Goal: Transaction & Acquisition: Purchase product/service

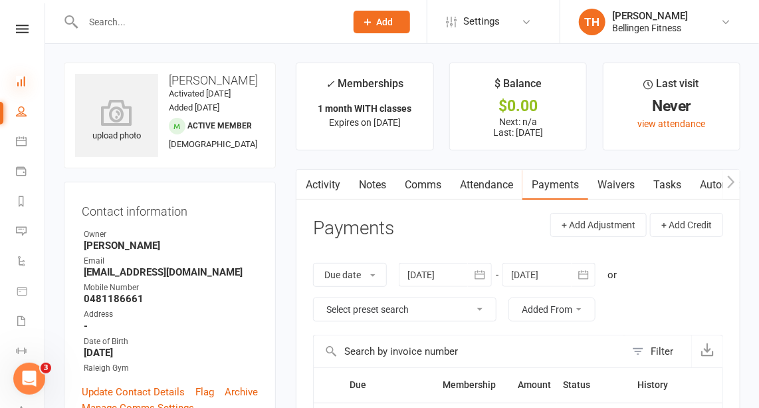
click at [23, 80] on icon at bounding box center [21, 81] width 11 height 11
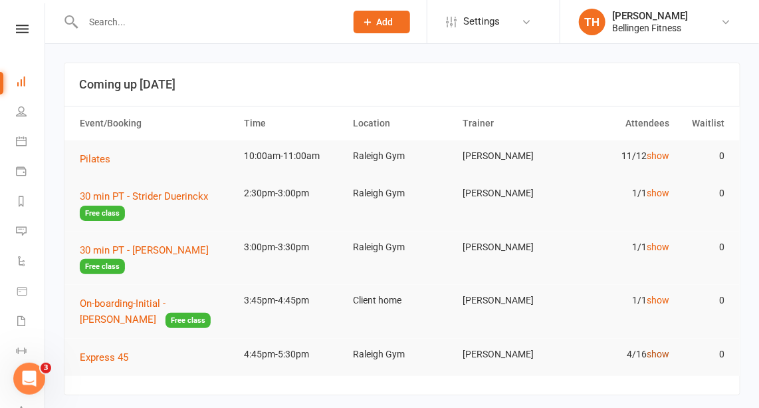
click at [660, 350] on link "show" at bounding box center [659, 353] width 23 height 11
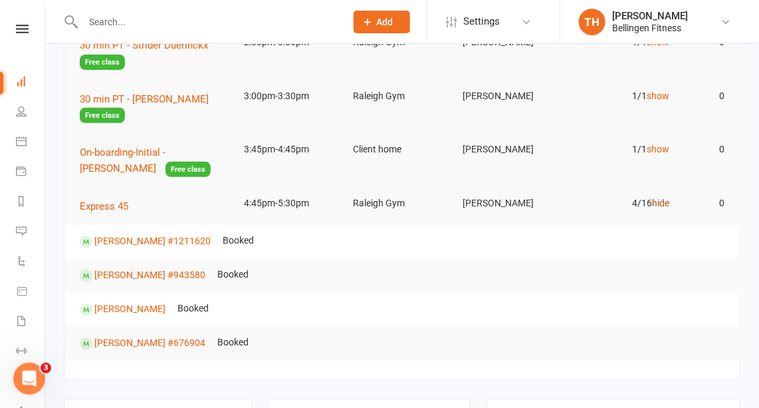
scroll to position [148, 0]
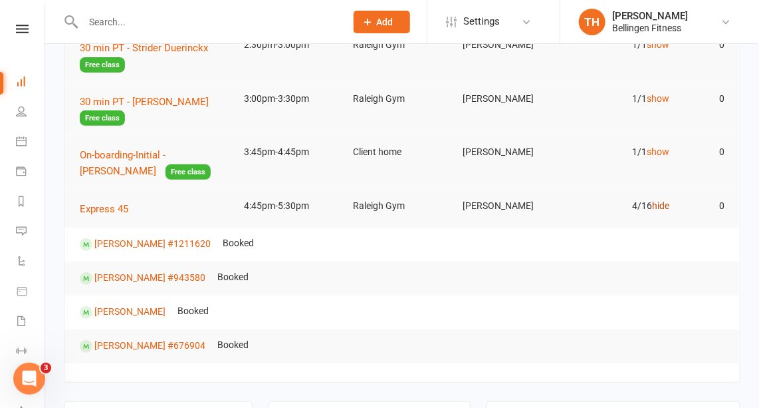
click at [662, 202] on link "hide" at bounding box center [661, 205] width 17 height 11
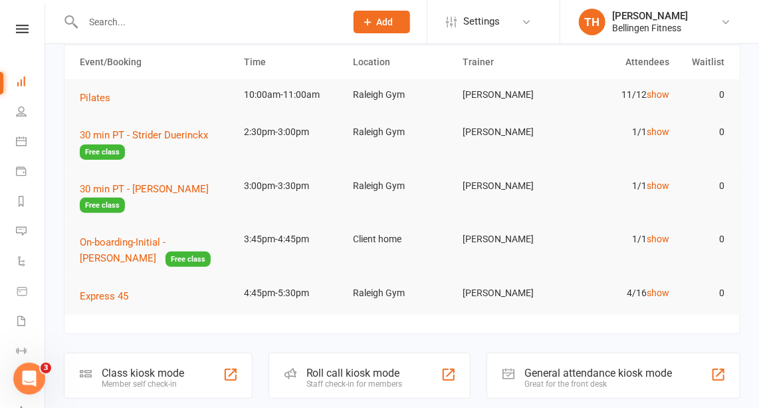
scroll to position [61, 0]
click at [20, 80] on icon at bounding box center [21, 81] width 11 height 11
click at [23, 26] on icon at bounding box center [22, 29] width 13 height 9
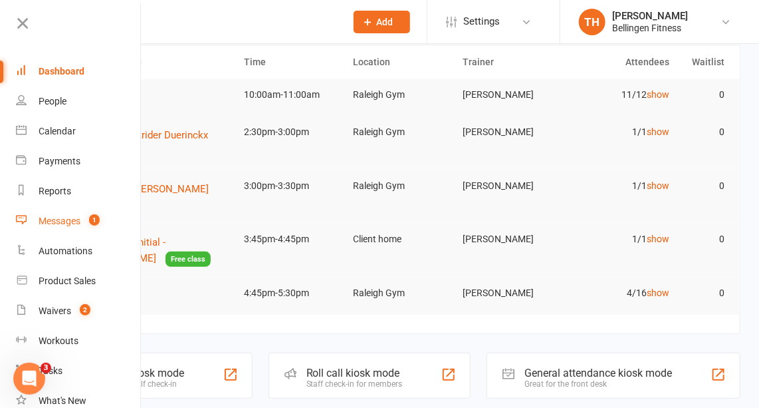
click at [65, 219] on div "Messages" at bounding box center [60, 220] width 42 height 11
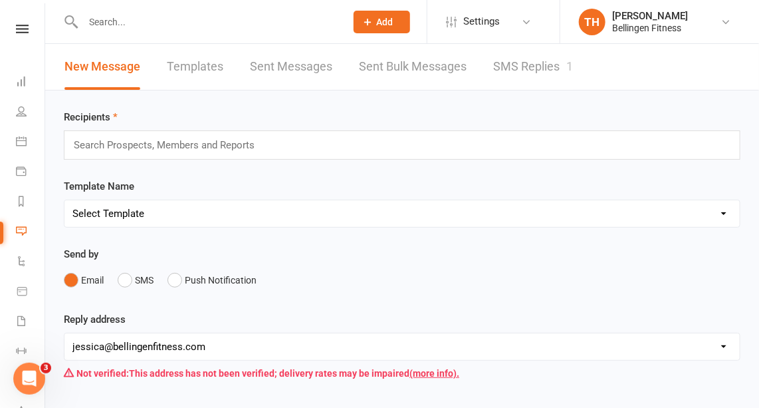
click at [527, 63] on link "SMS Replies 1" at bounding box center [533, 67] width 80 height 46
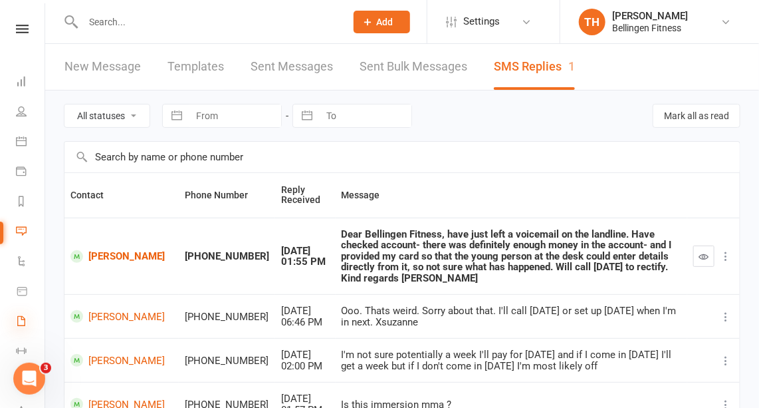
click at [19, 321] on icon at bounding box center [21, 320] width 11 height 11
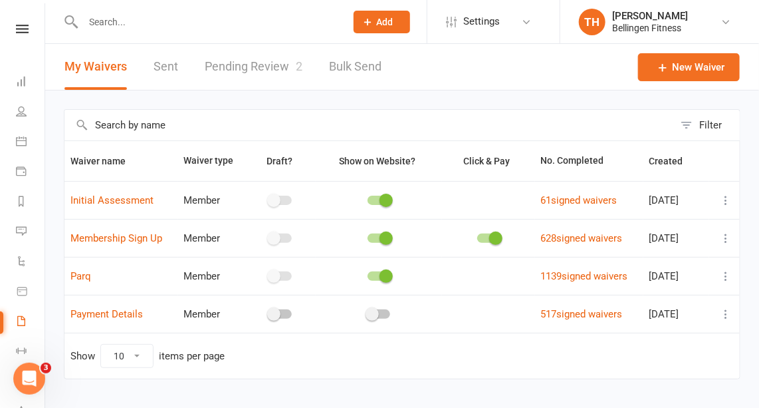
click at [267, 63] on link "Pending Review 2" at bounding box center [254, 67] width 98 height 46
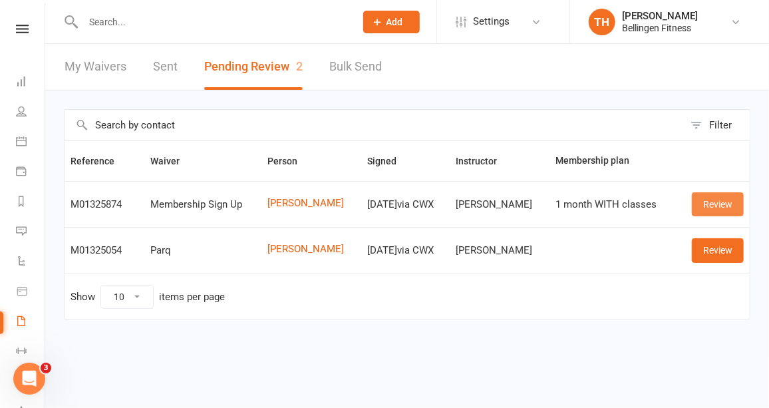
click at [718, 200] on link "Review" at bounding box center [718, 204] width 52 height 24
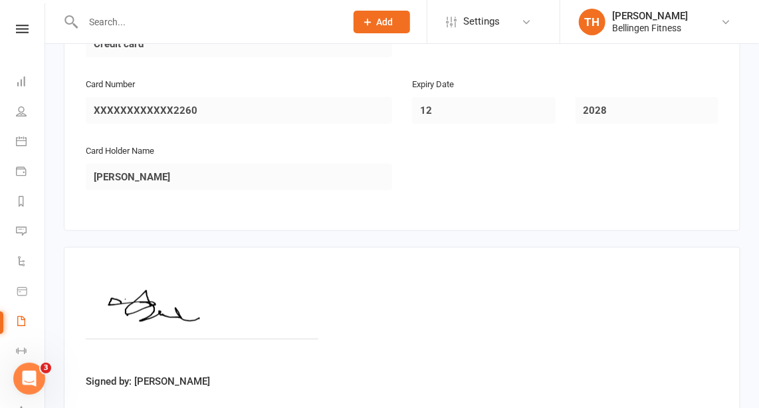
scroll to position [2108, 0]
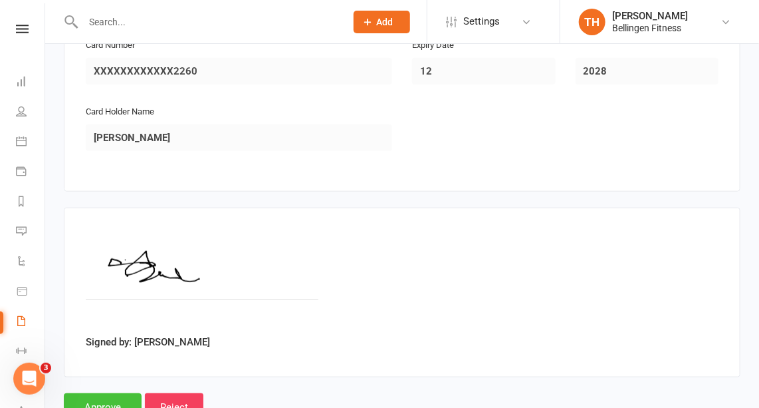
click at [104, 393] on input "Approve" at bounding box center [103, 407] width 78 height 28
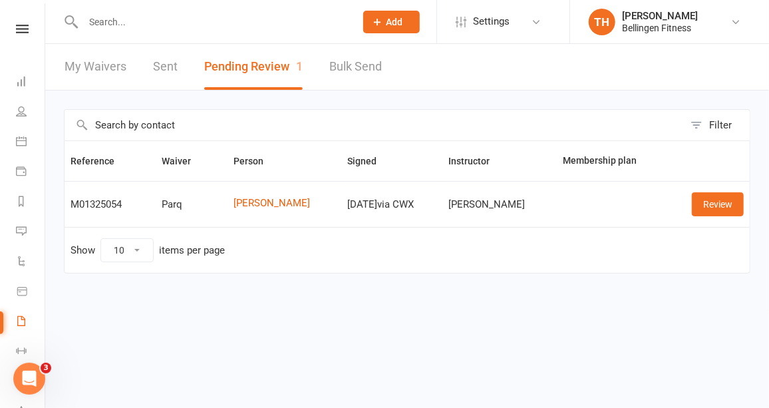
click at [120, 18] on input "text" at bounding box center [212, 22] width 267 height 19
click at [730, 201] on link "Review" at bounding box center [718, 204] width 52 height 24
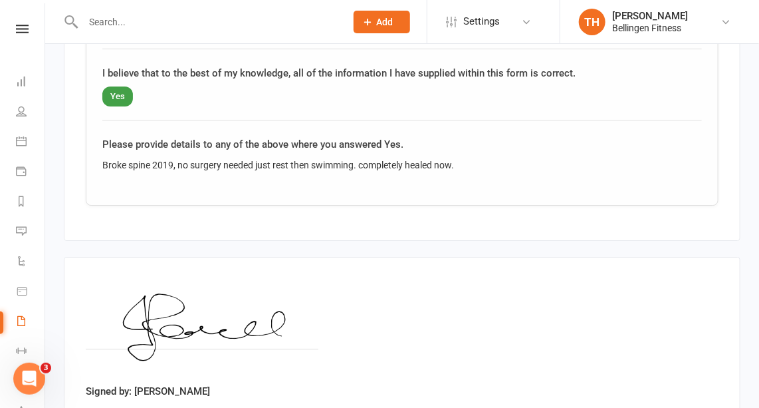
scroll to position [1574, 0]
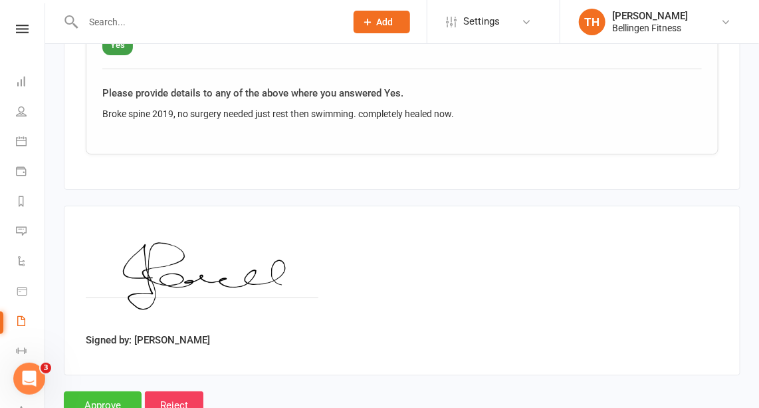
click at [121, 391] on input "Approve" at bounding box center [103, 405] width 78 height 28
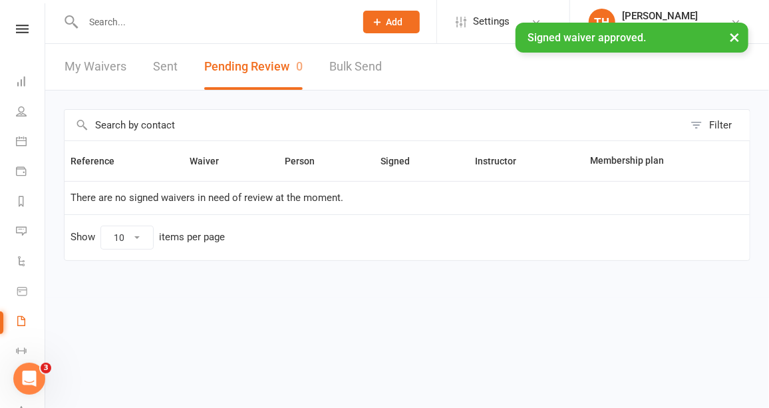
click at [113, 19] on input "text" at bounding box center [212, 22] width 267 height 19
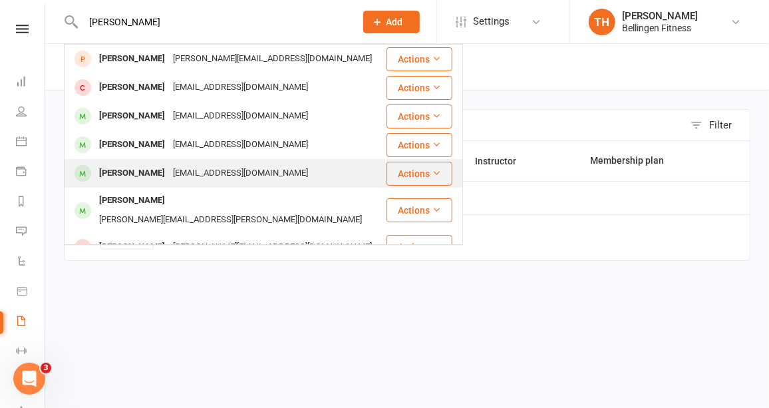
type input "sarah"
click at [154, 173] on div "Sarah Desmond" at bounding box center [132, 173] width 74 height 19
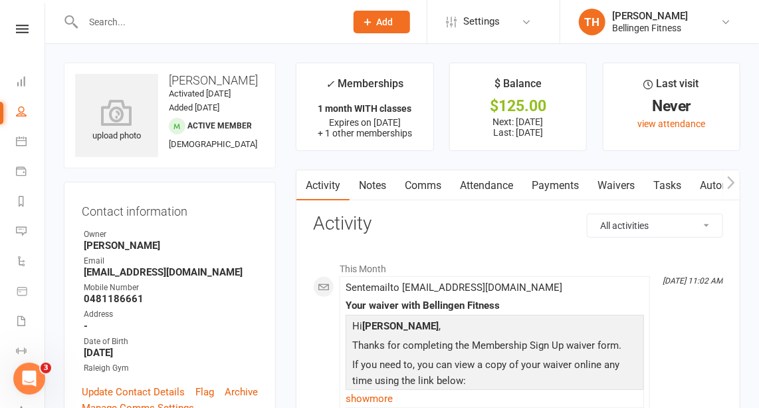
click at [558, 185] on link "Payments" at bounding box center [556, 185] width 66 height 31
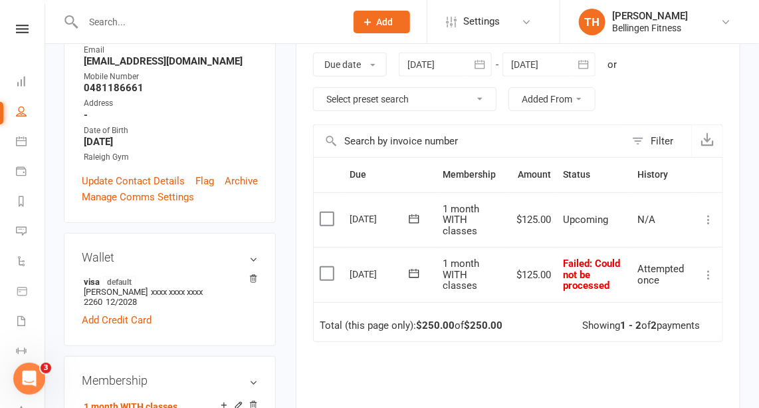
scroll to position [211, 0]
click at [710, 267] on icon at bounding box center [708, 273] width 13 height 13
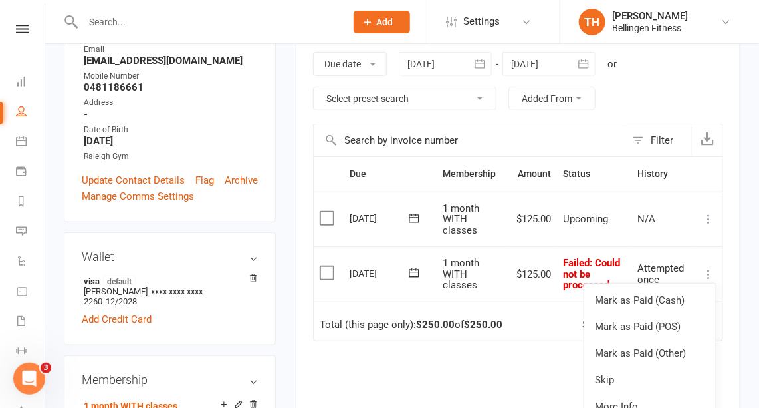
click at [412, 266] on icon at bounding box center [414, 272] width 13 height 13
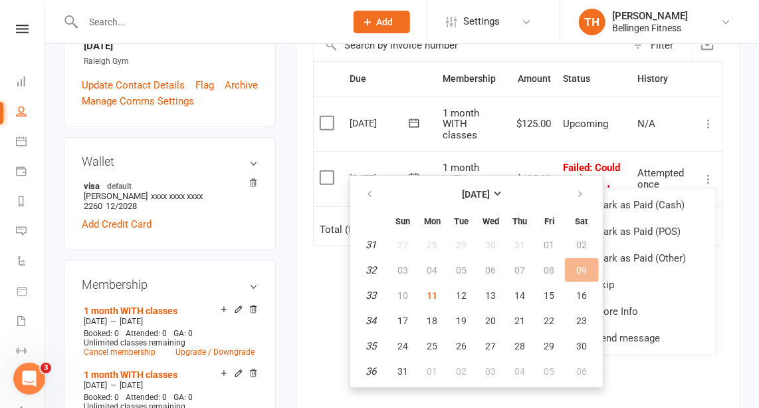
scroll to position [307, 0]
click at [430, 285] on button "11" at bounding box center [433, 295] width 28 height 24
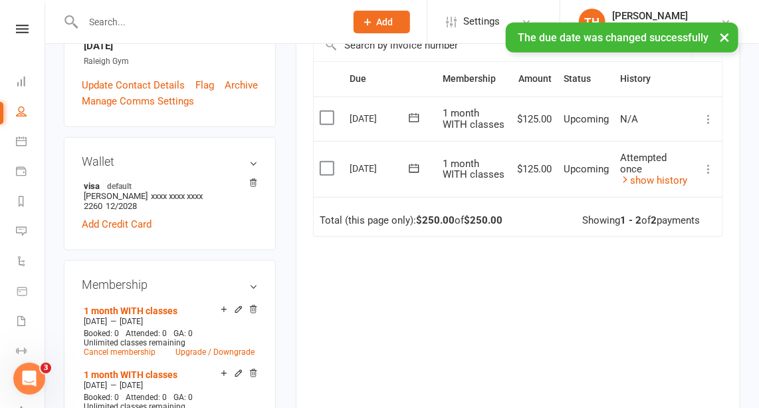
click at [709, 119] on icon at bounding box center [708, 118] width 13 height 13
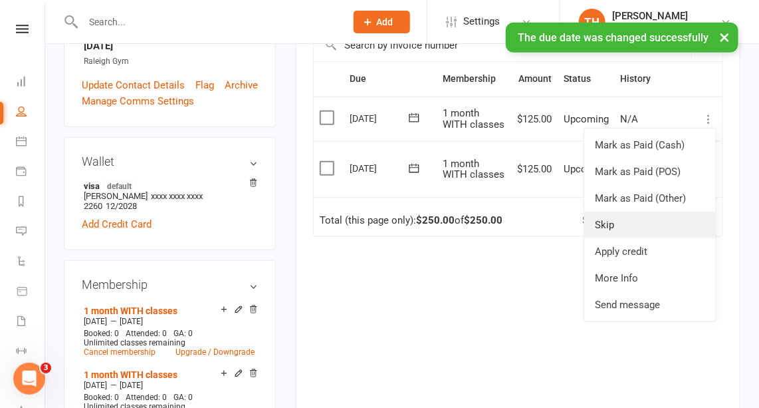
click at [614, 228] on link "Skip" at bounding box center [651, 224] width 132 height 27
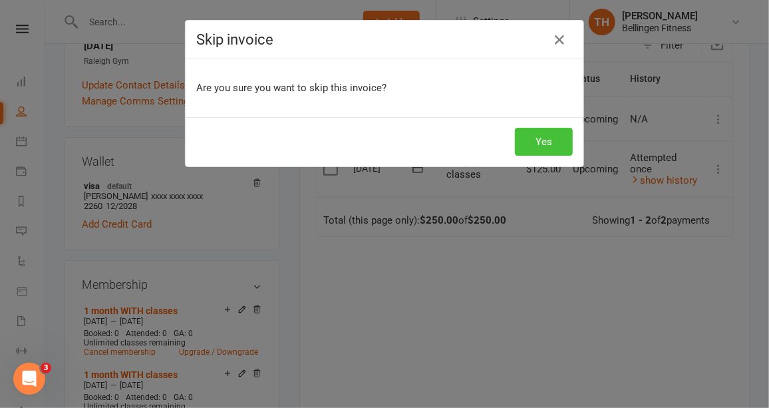
click at [543, 147] on button "Yes" at bounding box center [544, 142] width 58 height 28
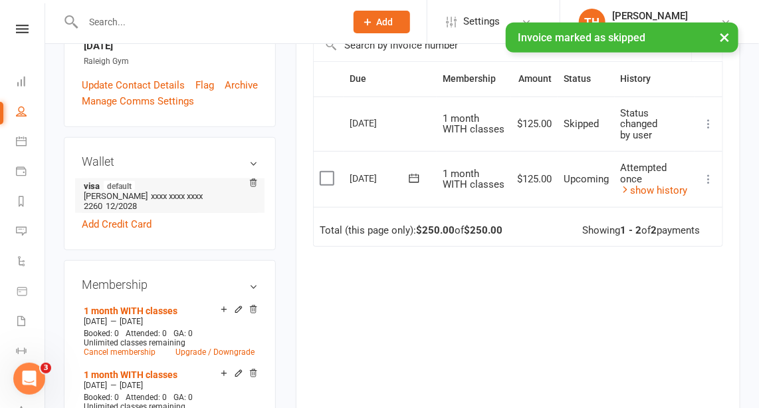
scroll to position [0, 0]
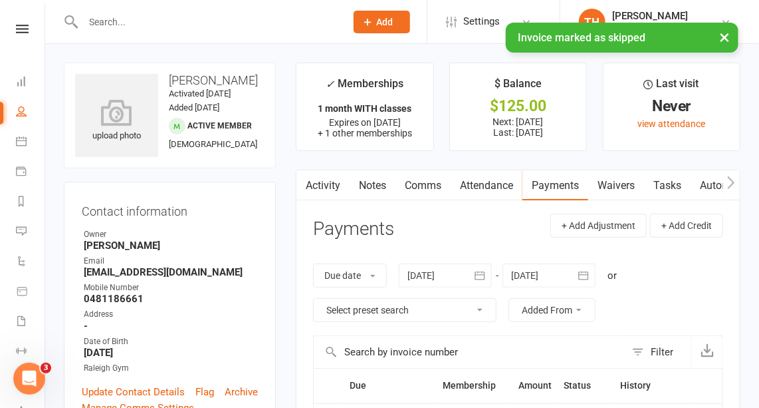
click at [106, 20] on input "text" at bounding box center [207, 22] width 257 height 19
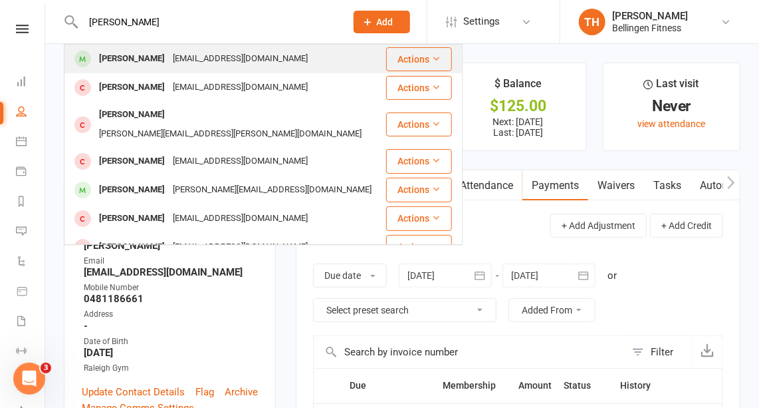
type input "Mccart"
click at [122, 59] on div "[PERSON_NAME]" at bounding box center [132, 58] width 74 height 19
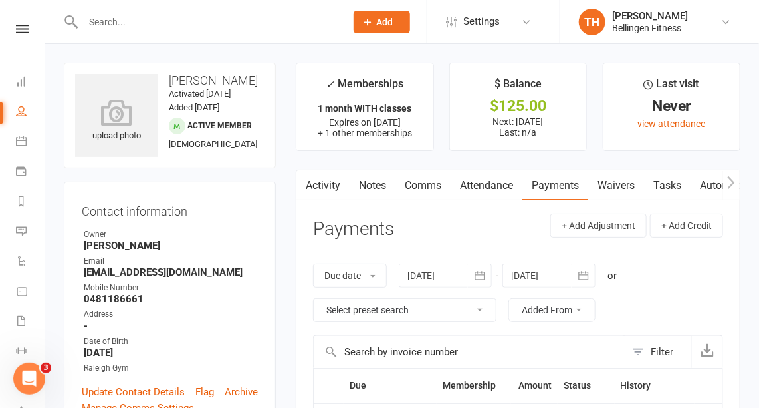
click at [101, 17] on input "text" at bounding box center [207, 22] width 257 height 19
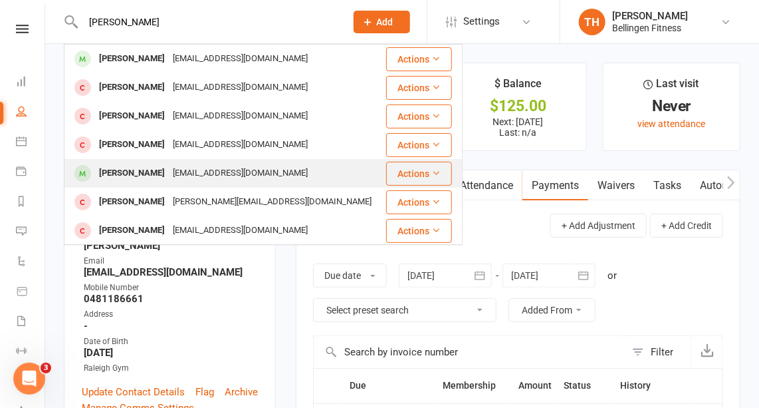
type input "wendy"
click at [137, 168] on div "[PERSON_NAME]" at bounding box center [132, 173] width 74 height 19
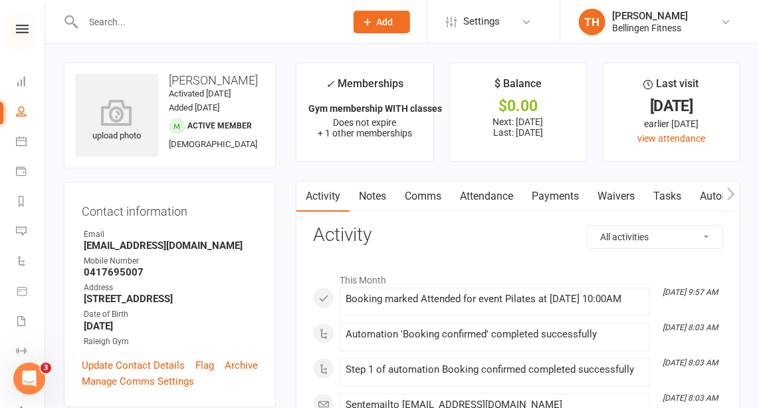
click at [16, 29] on icon at bounding box center [22, 29] width 13 height 9
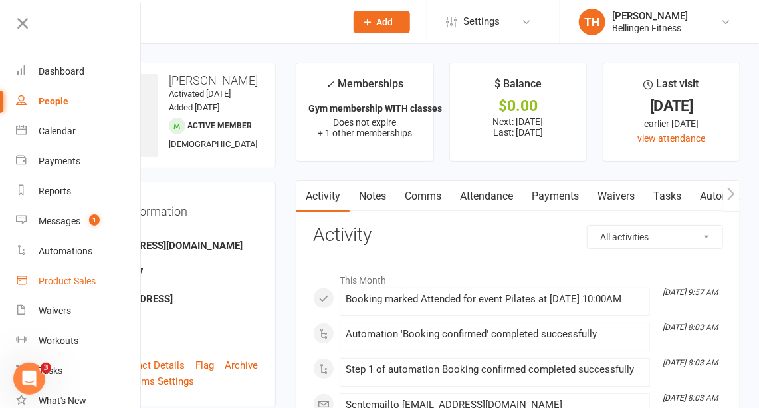
click at [69, 276] on div "Product Sales" at bounding box center [67, 280] width 57 height 11
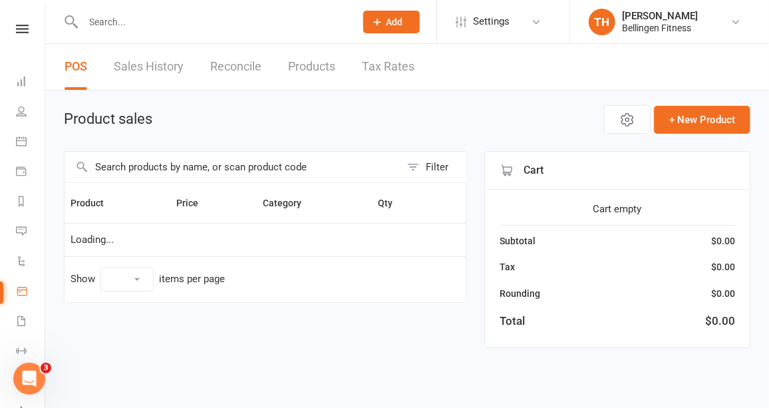
select select "10"
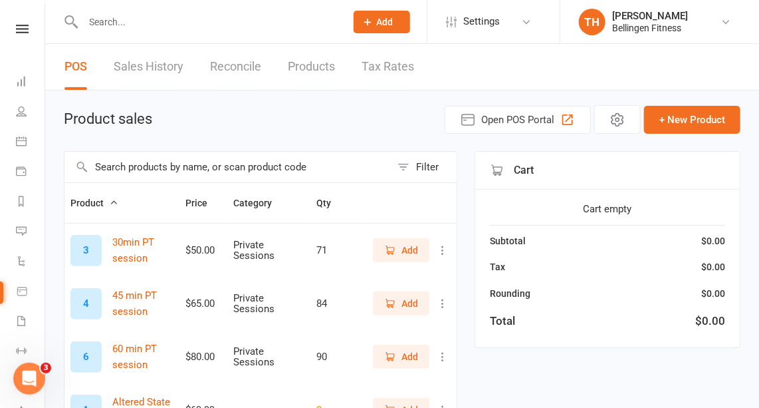
click at [146, 161] on input "text" at bounding box center [228, 167] width 327 height 31
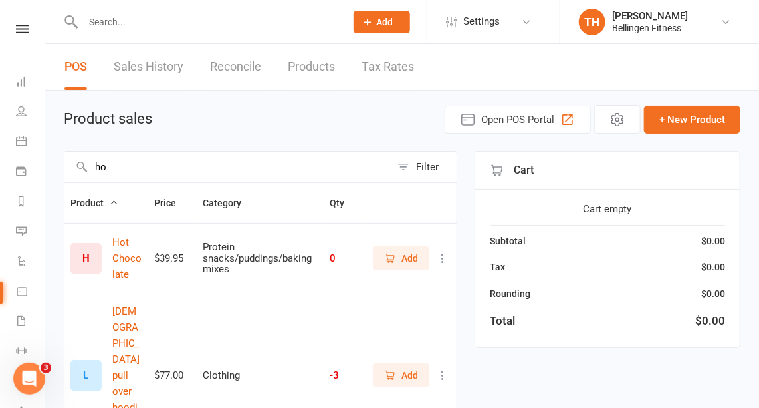
type input "h"
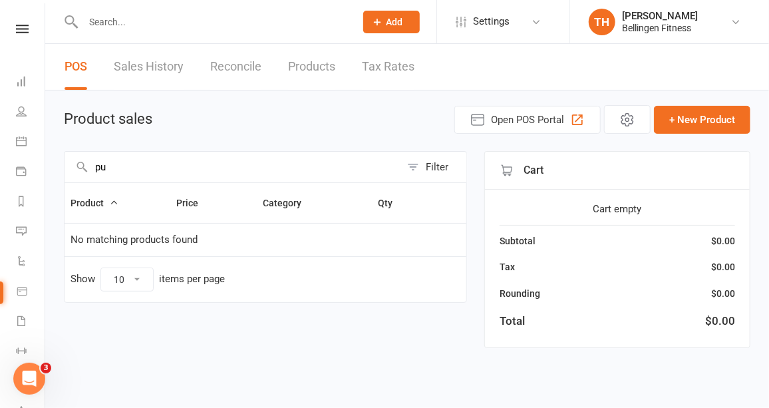
type input "p"
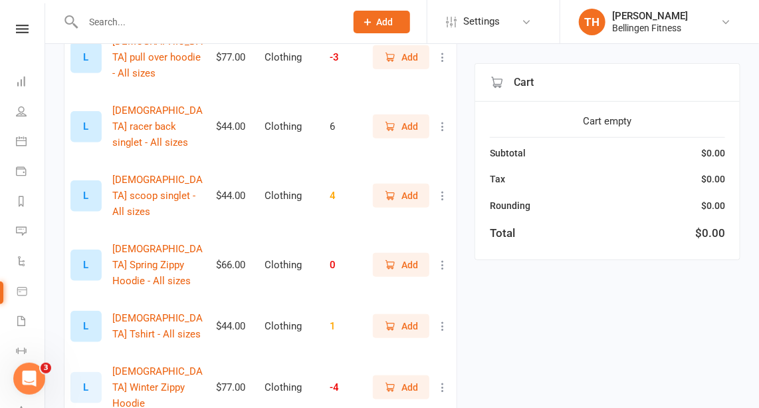
scroll to position [271, 0]
type input "ladies"
click at [414, 379] on span "Add" at bounding box center [410, 386] width 17 height 15
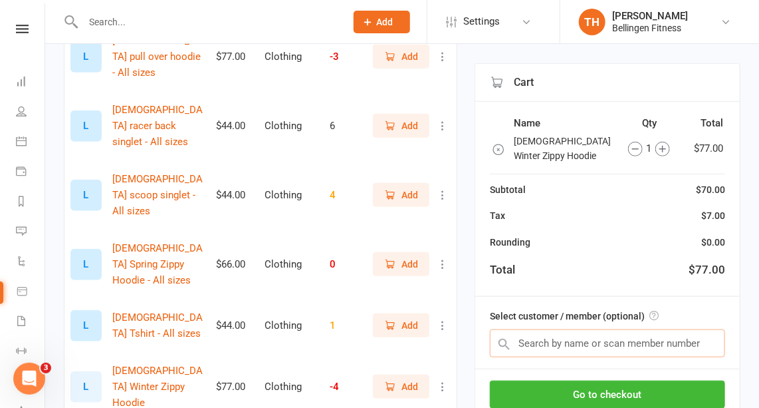
click at [582, 329] on input "text" at bounding box center [607, 343] width 235 height 28
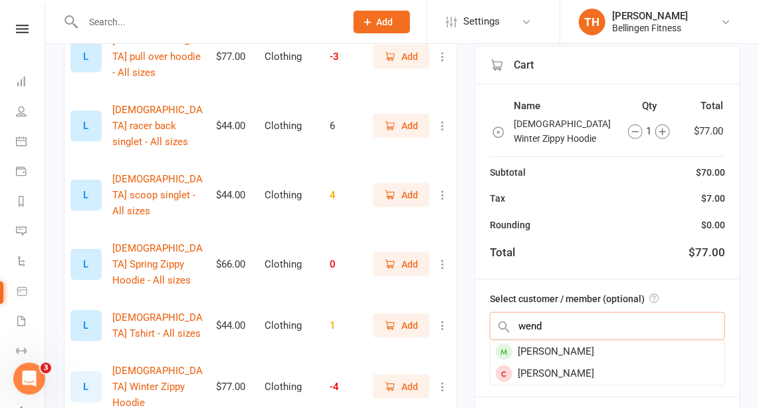
type input "wendy"
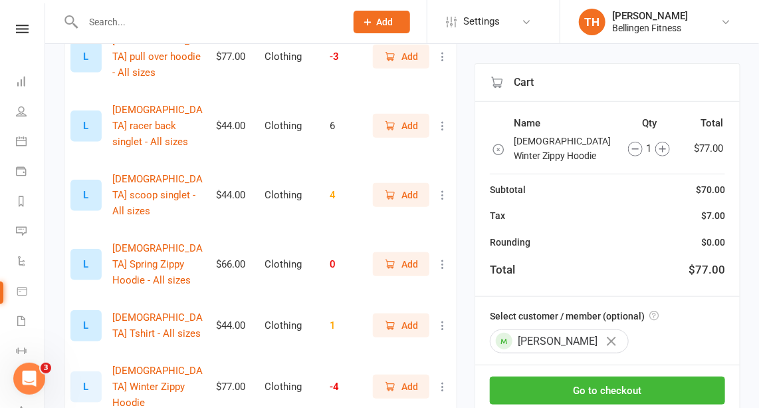
click at [601, 330] on button "button" at bounding box center [612, 341] width 23 height 23
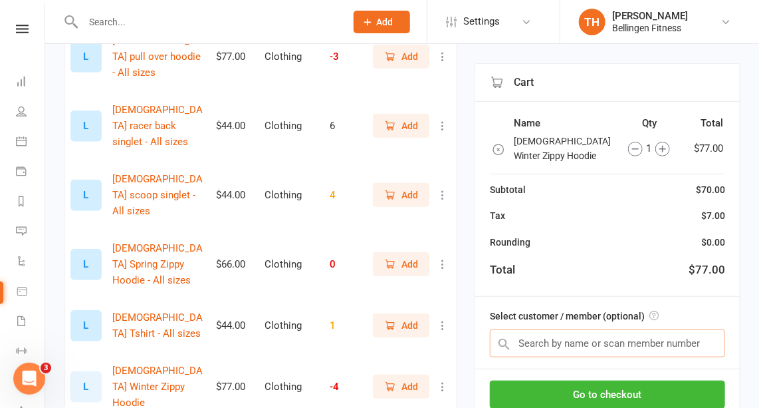
click at [529, 329] on input "text" at bounding box center [607, 343] width 235 height 28
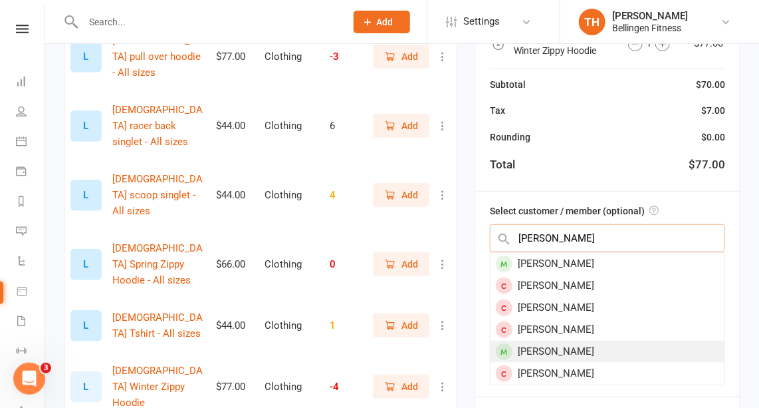
type input "wendy"
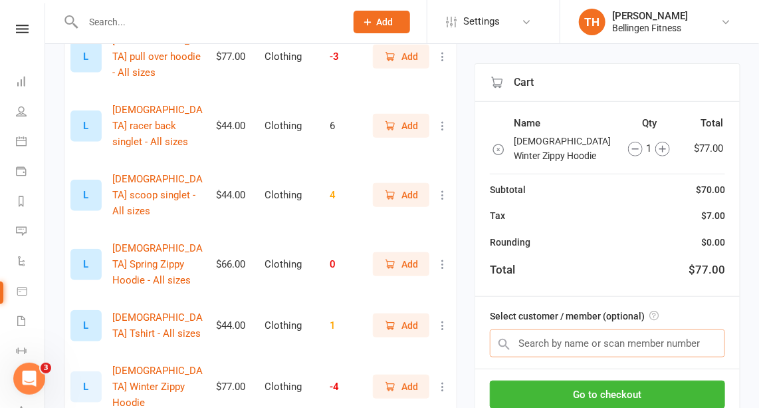
click at [550, 329] on input "text" at bounding box center [607, 343] width 235 height 28
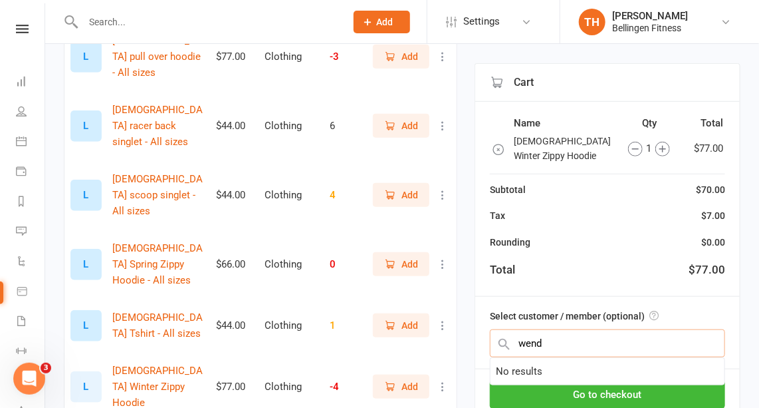
type input "wendy"
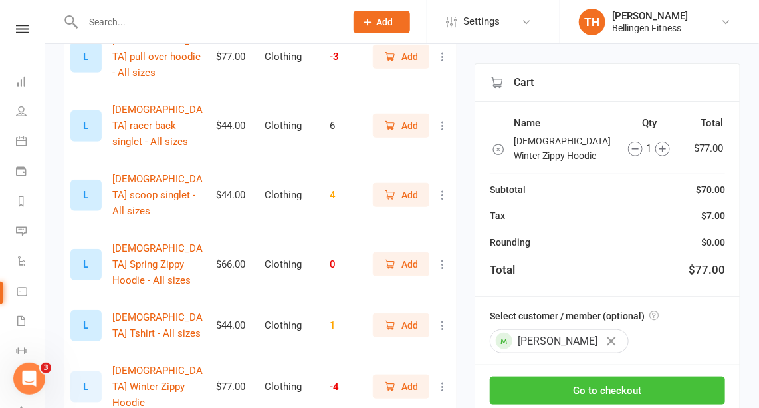
click at [618, 376] on button "Go to checkout" at bounding box center [607, 390] width 235 height 28
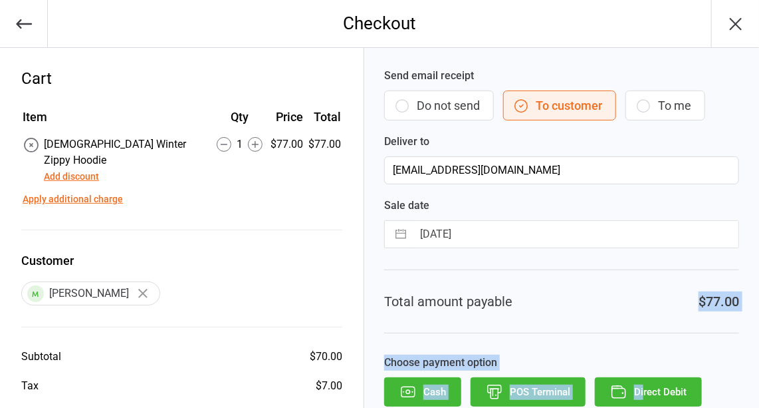
drag, startPoint x: 0, startPoint y: 0, endPoint x: 641, endPoint y: 384, distance: 747.5
click at [641, 384] on div "Send email receipt Do not send To customer To me Deliver to [EMAIL_ADDRESS][DOM…" at bounding box center [561, 270] width 395 height 444
click at [641, 384] on button "Direct Debit" at bounding box center [648, 391] width 107 height 29
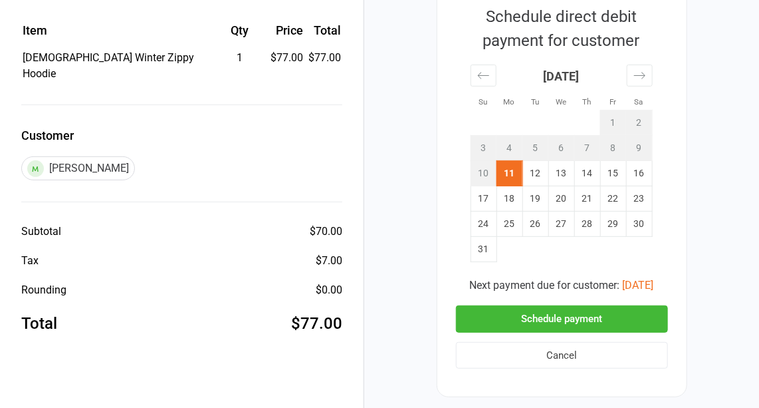
scroll to position [119, 0]
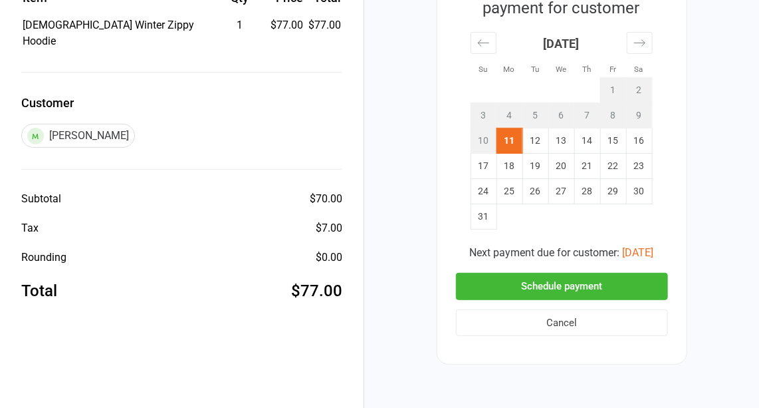
click at [581, 283] on button "Schedule payment" at bounding box center [562, 286] width 212 height 27
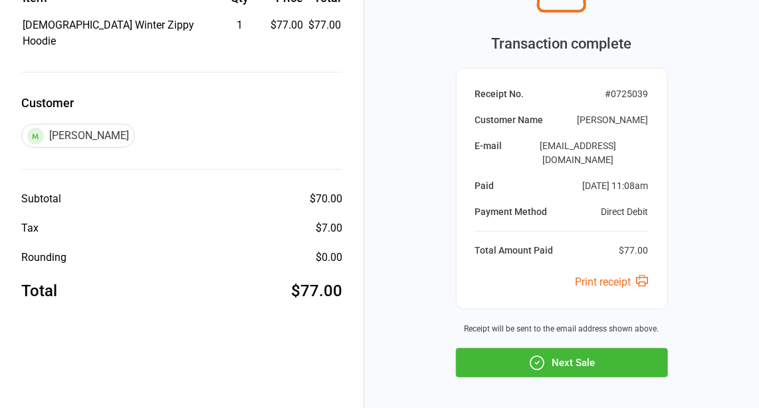
scroll to position [0, 0]
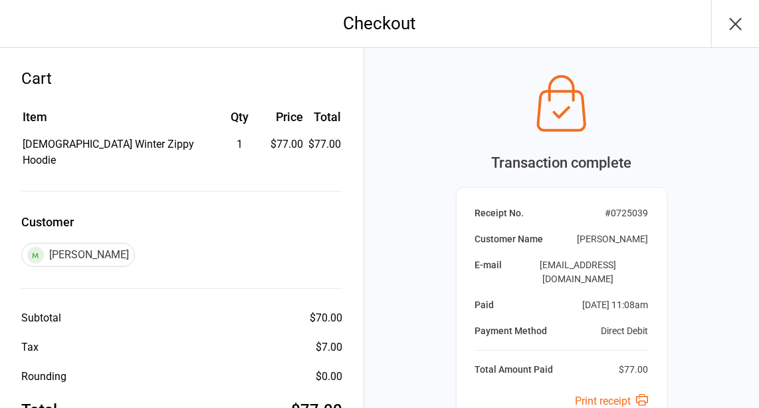
click at [740, 21] on icon "button" at bounding box center [736, 23] width 21 height 21
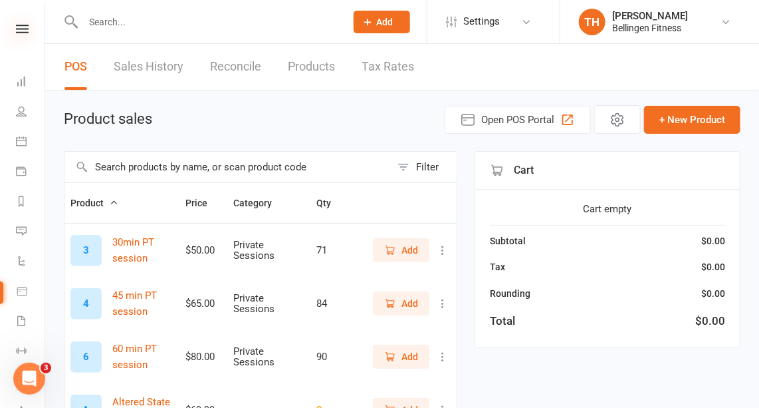
click at [20, 27] on icon at bounding box center [22, 29] width 13 height 9
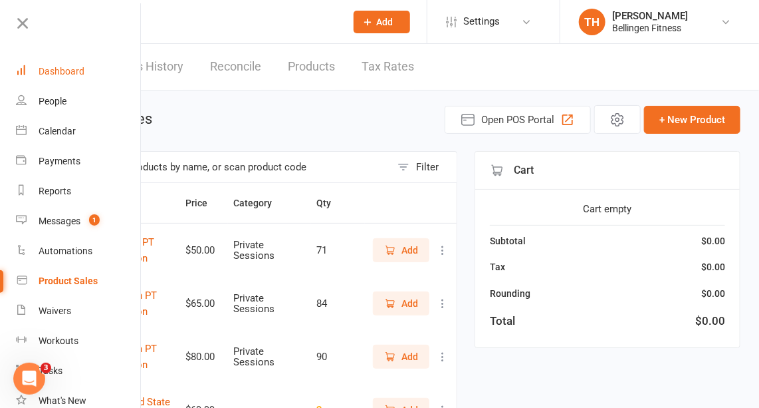
click at [72, 69] on div "Dashboard" at bounding box center [62, 71] width 46 height 11
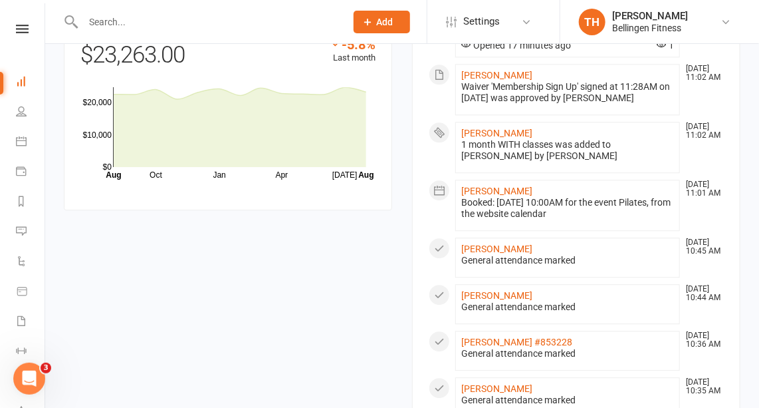
scroll to position [1153, 0]
